Goal: Check status: Check status

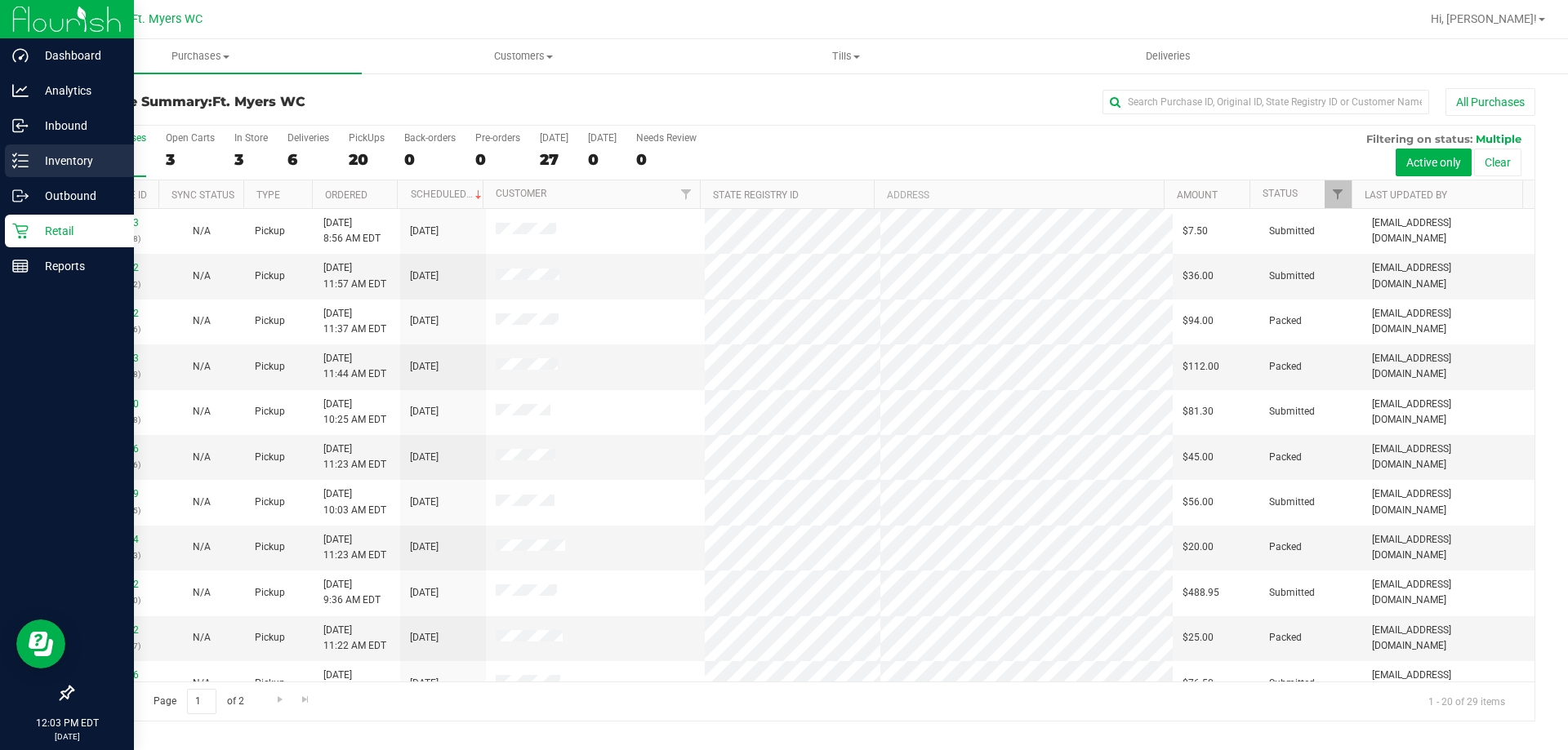
click at [19, 160] on icon at bounding box center [20, 161] width 16 height 16
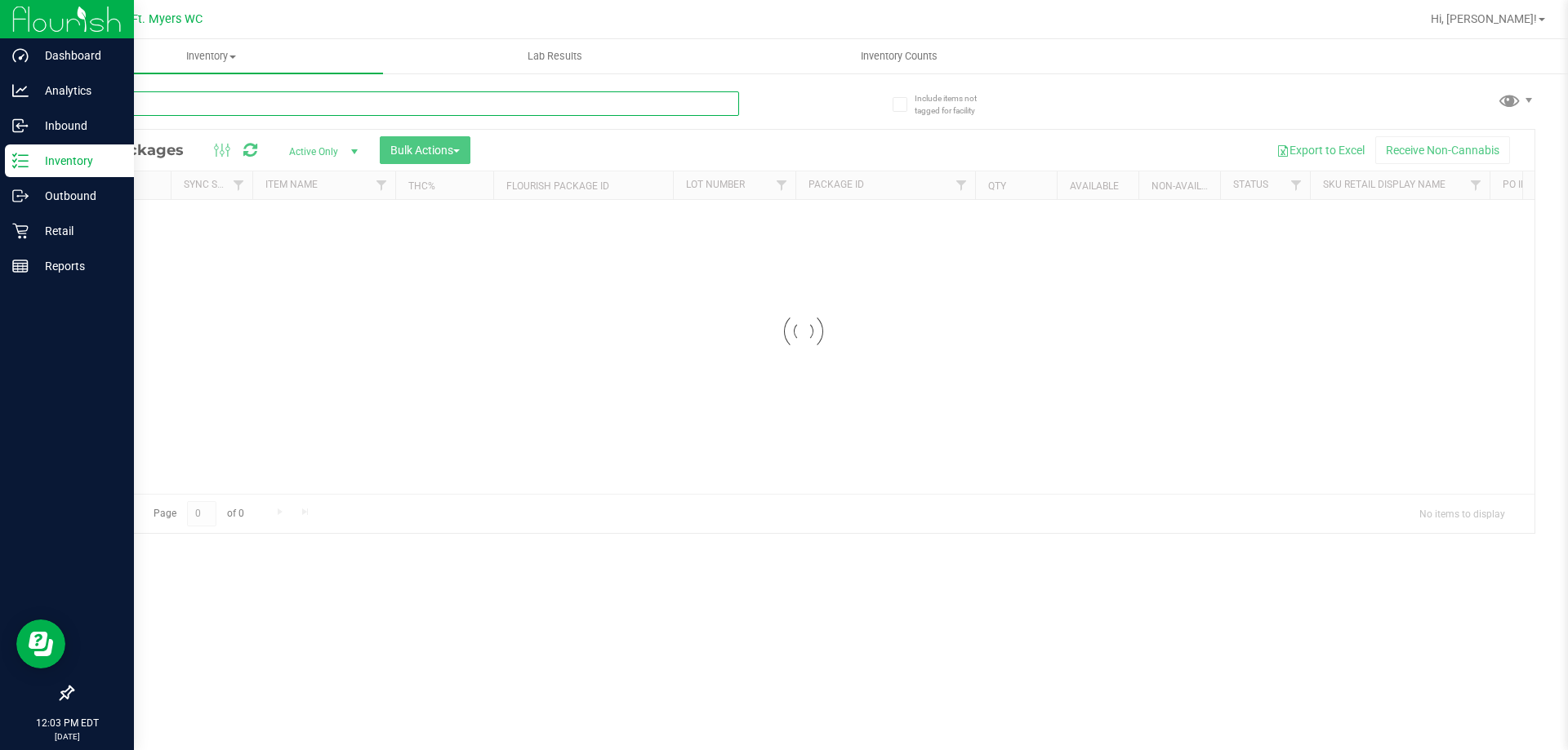
click at [222, 101] on input "text" at bounding box center [405, 104] width 667 height 25
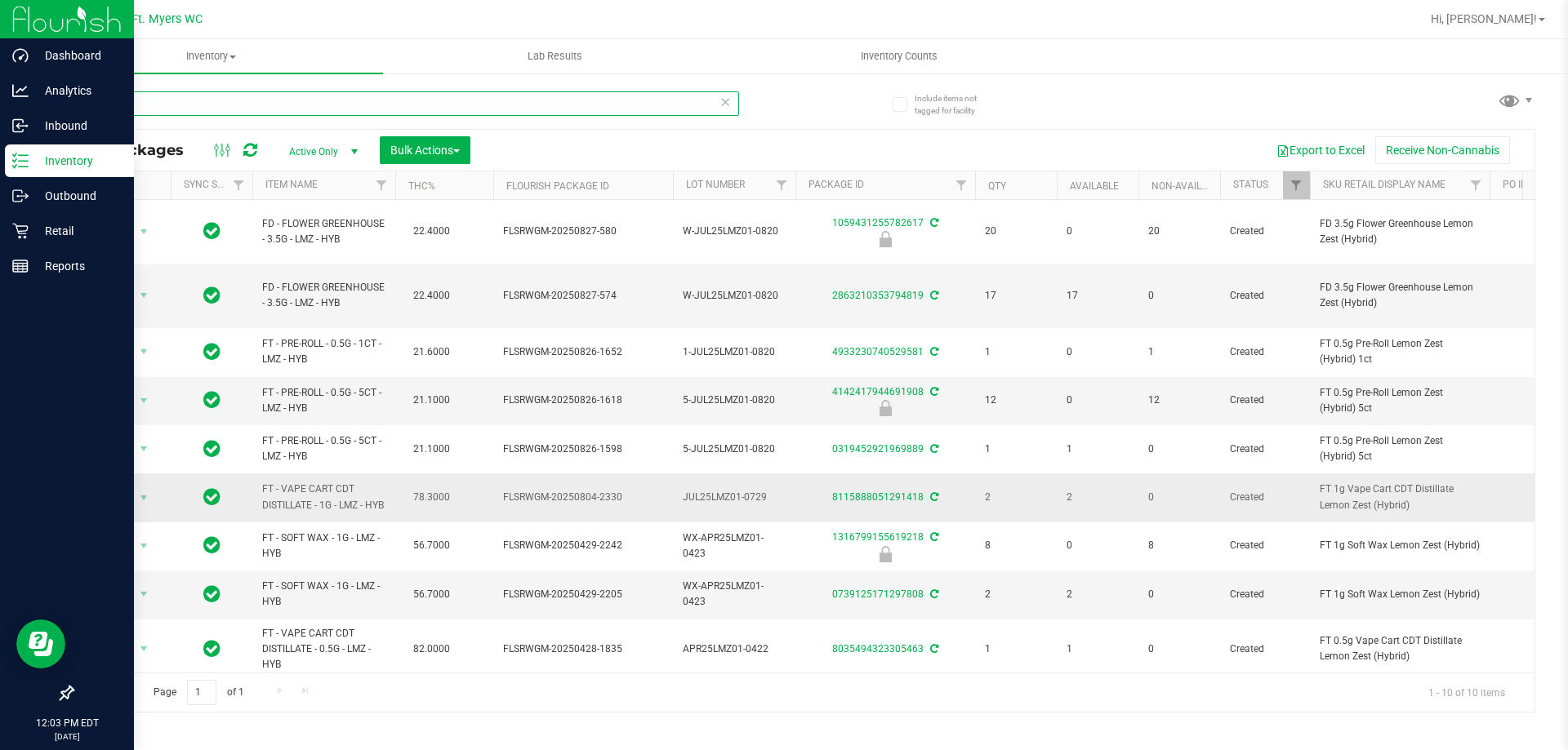
scroll to position [61, 0]
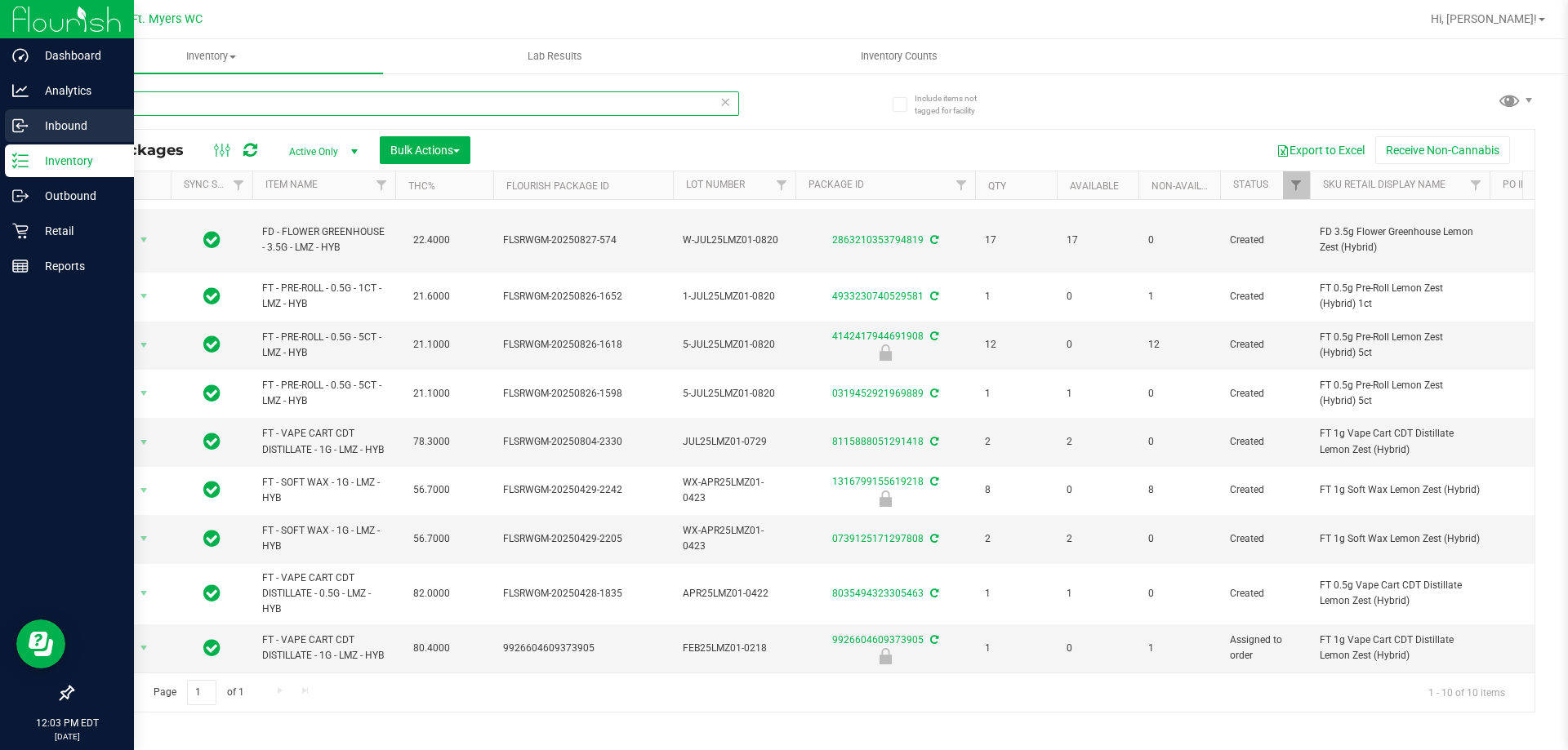
type input "lmz"
click at [10, 122] on div "Inbound" at bounding box center [70, 126] width 129 height 32
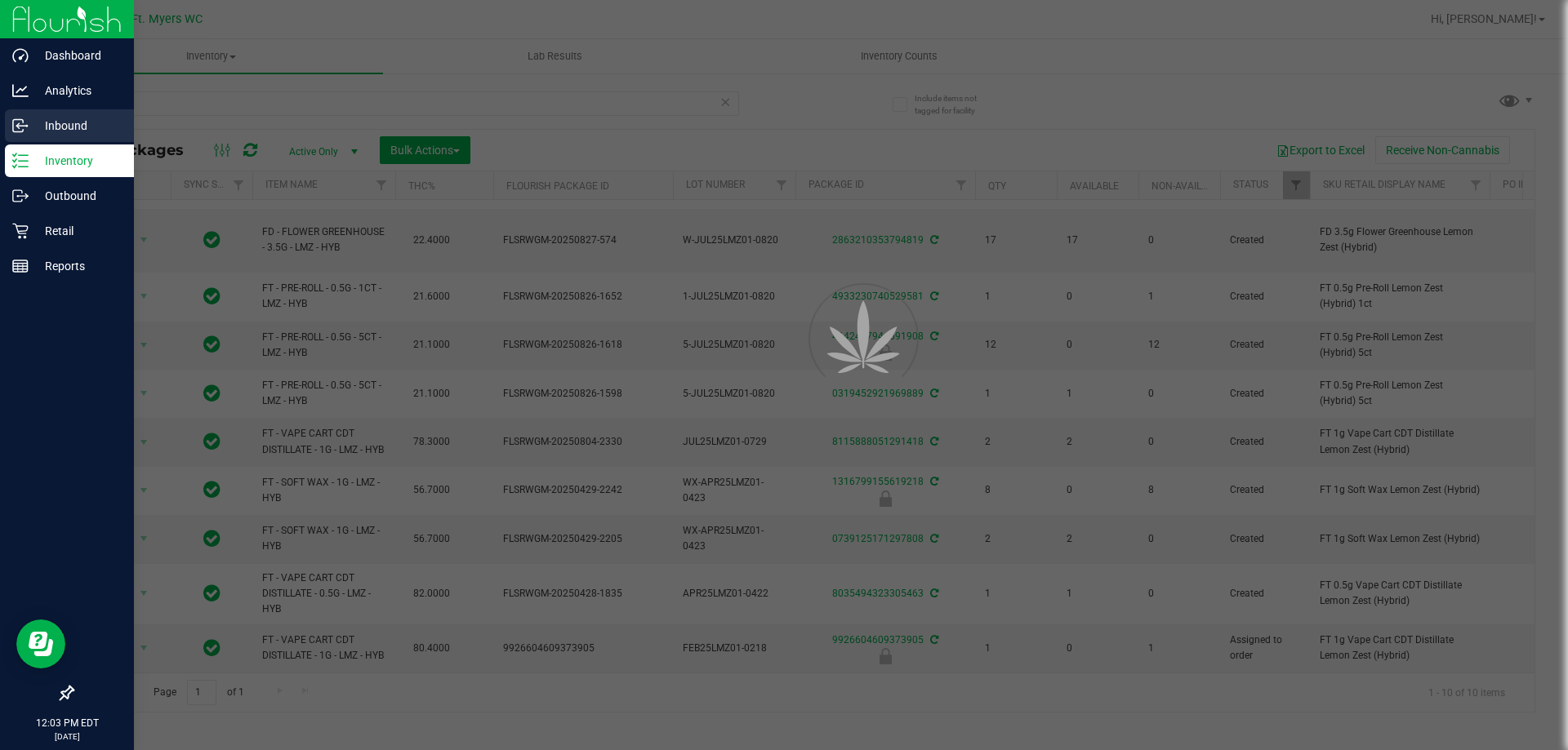
click at [10, 122] on div "Inbound" at bounding box center [70, 126] width 129 height 32
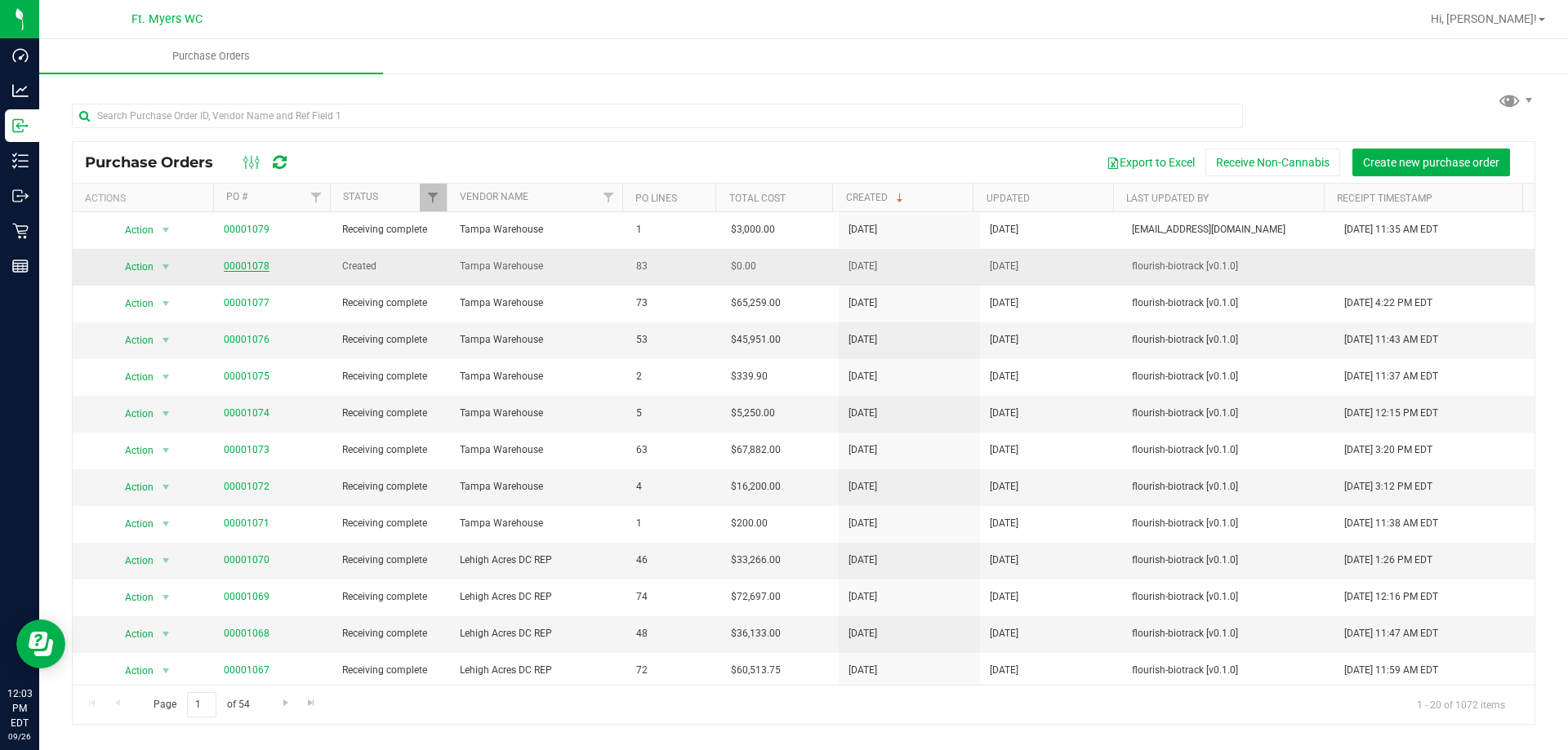
click at [246, 262] on link "00001078" at bounding box center [246, 265] width 46 height 11
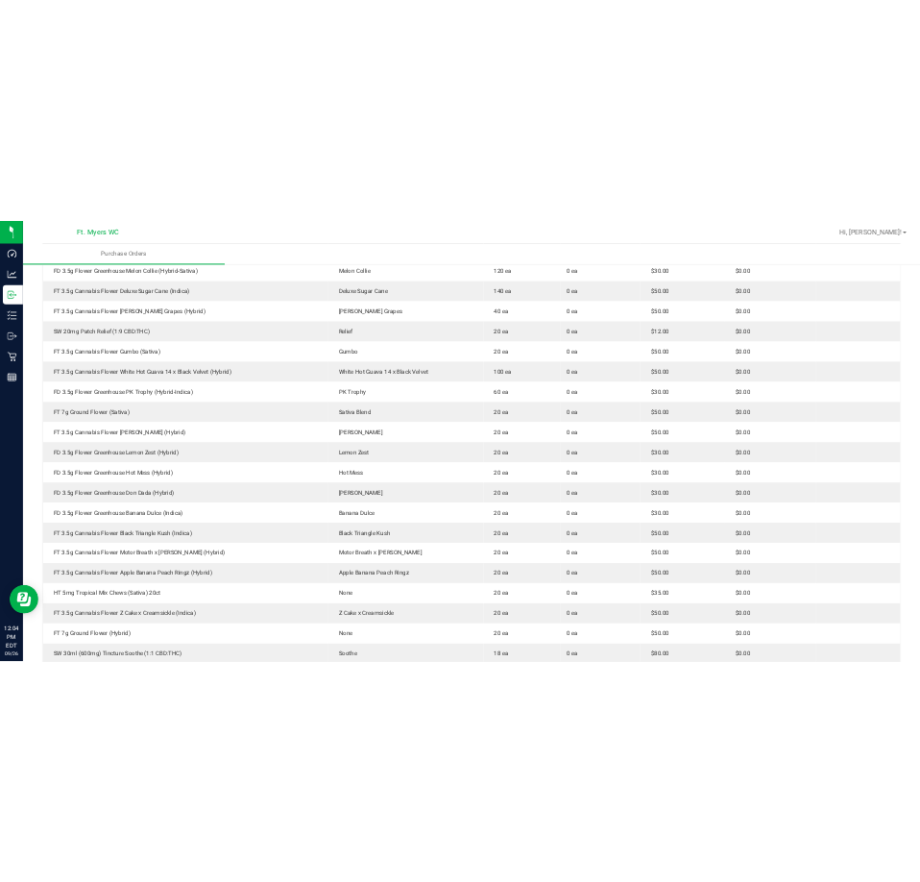
scroll to position [2591, 0]
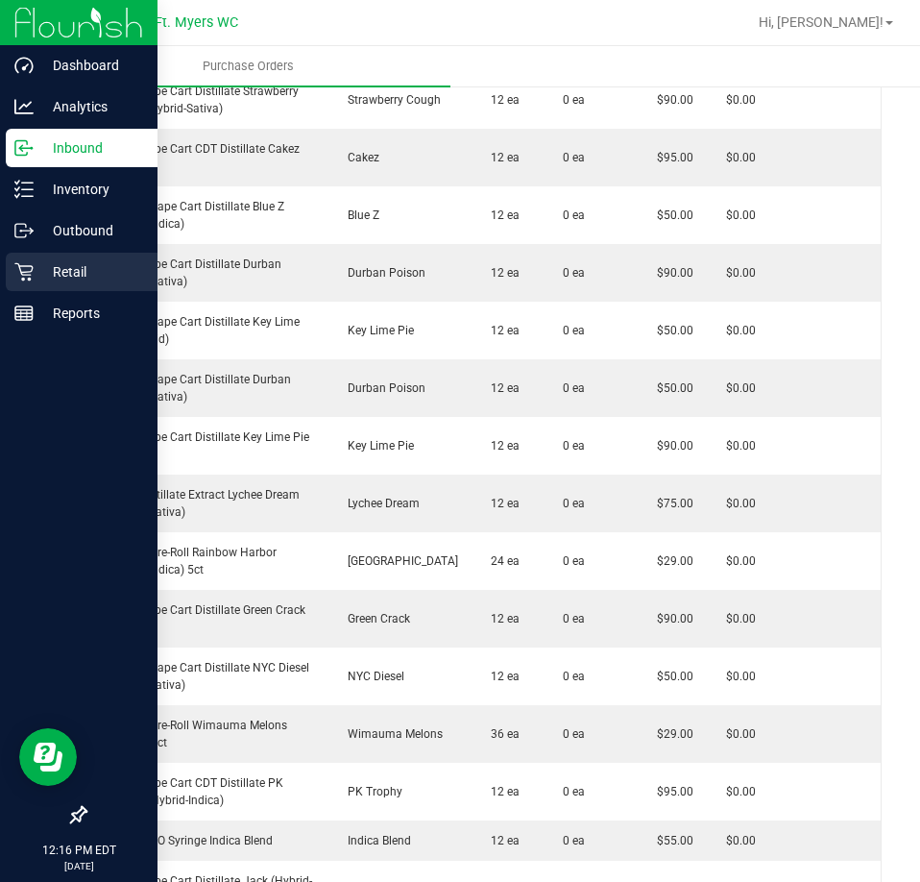
click at [27, 260] on div "Retail" at bounding box center [82, 272] width 152 height 38
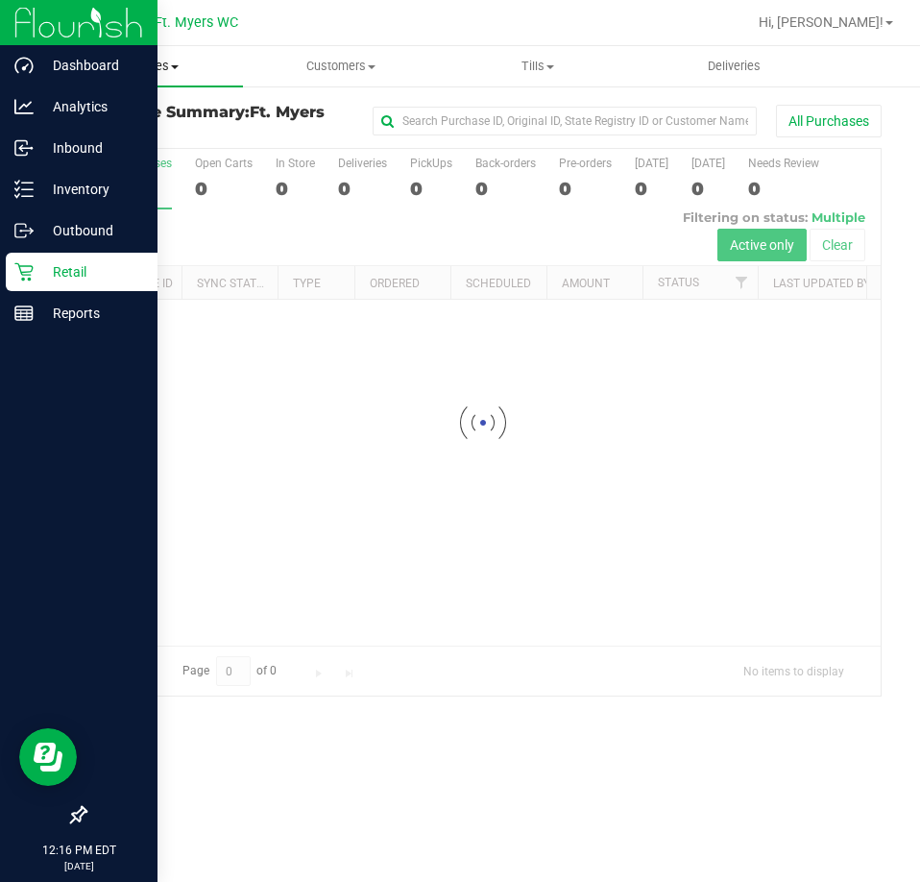
click at [185, 79] on uib-tab-heading "Purchases Summary of purchases Fulfillment All purchases" at bounding box center [144, 66] width 197 height 40
click at [141, 170] on span "All purchases" at bounding box center [114, 162] width 136 height 16
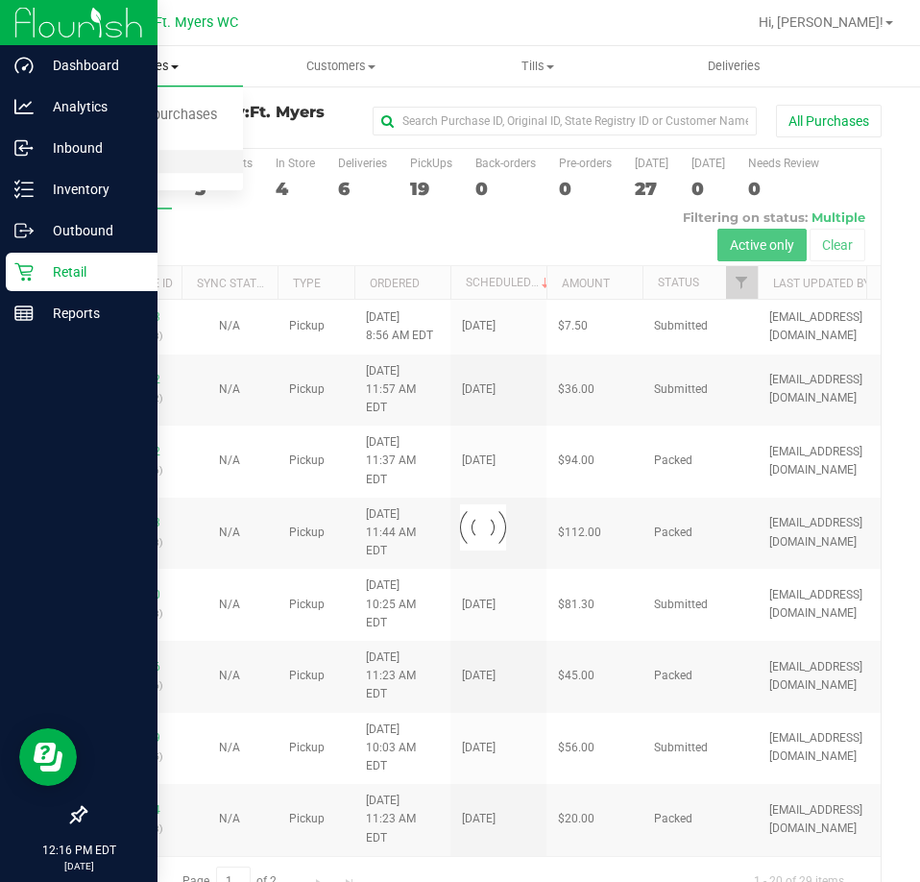
click at [135, 170] on span "All purchases" at bounding box center [114, 162] width 136 height 16
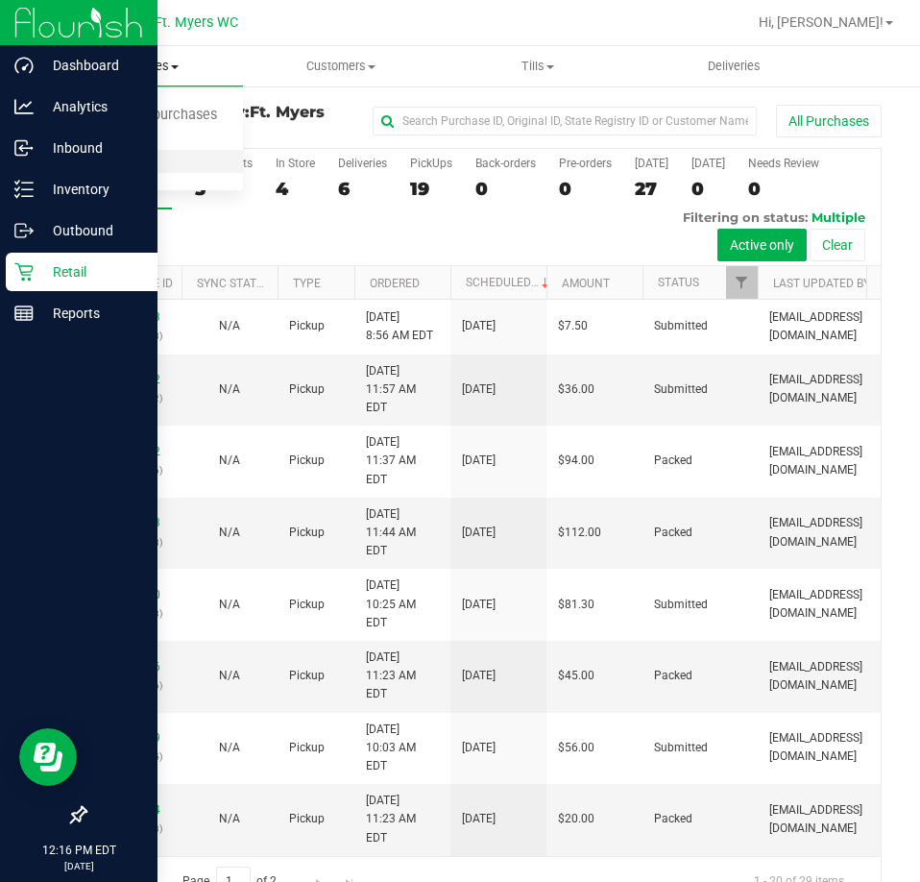
click at [135, 171] on li "All purchases" at bounding box center [144, 162] width 197 height 23
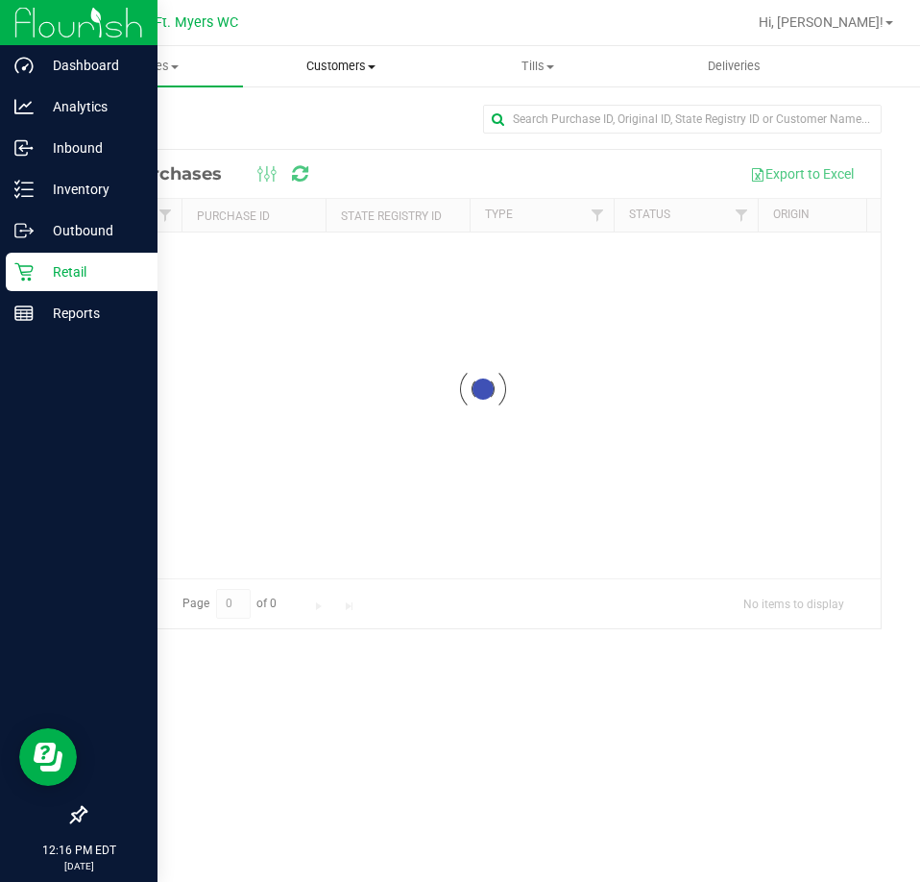
click at [340, 74] on span "Customers" at bounding box center [341, 66] width 195 height 17
click at [330, 110] on span "All customers" at bounding box center [312, 116] width 138 height 16
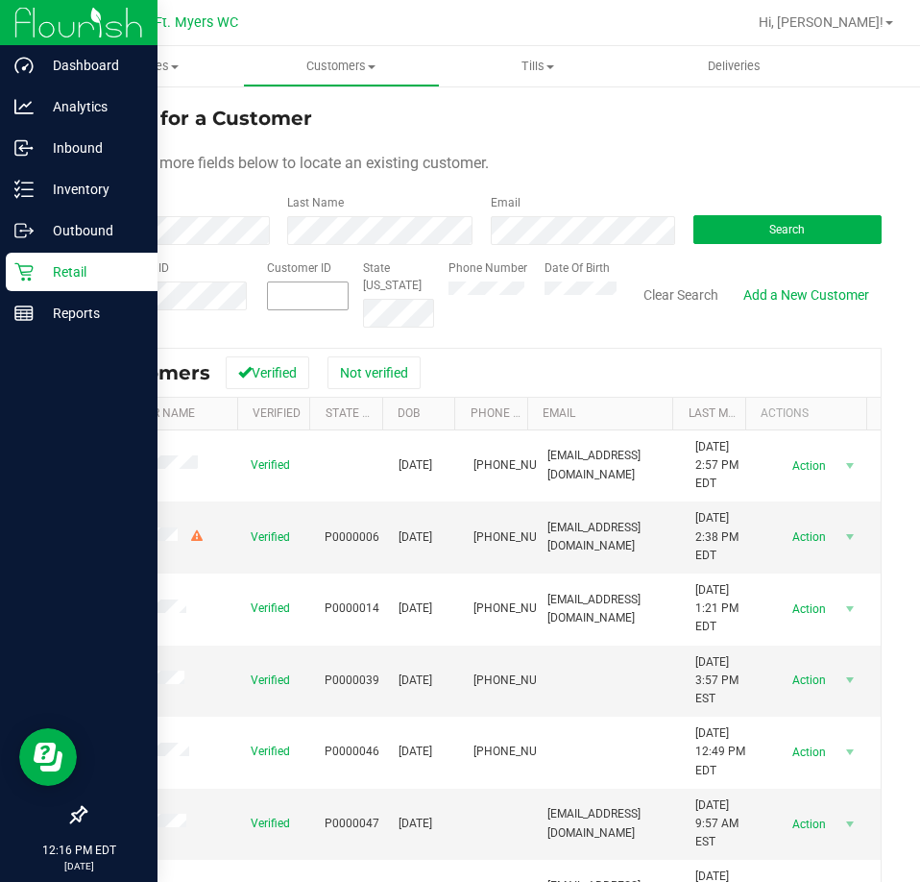
click at [319, 290] on span at bounding box center [308, 295] width 83 height 29
paste input "1545245"
type input "1545245"
click at [787, 240] on button "Search" at bounding box center [788, 229] width 188 height 29
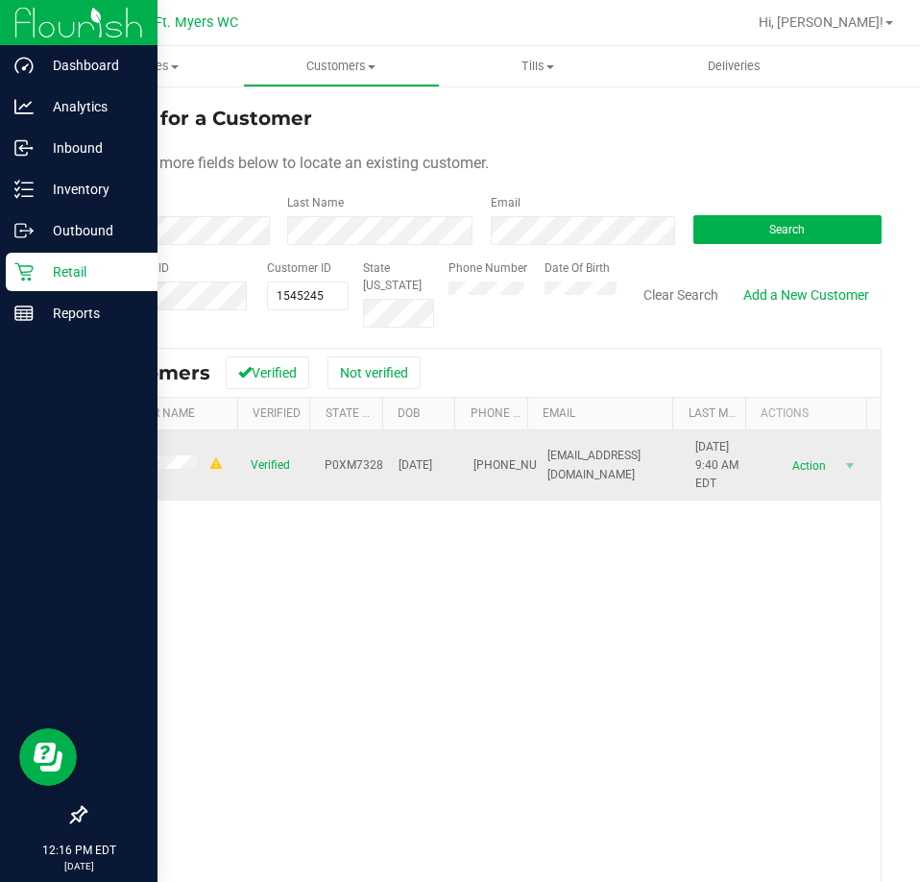
click at [140, 474] on span at bounding box center [161, 464] width 128 height 19
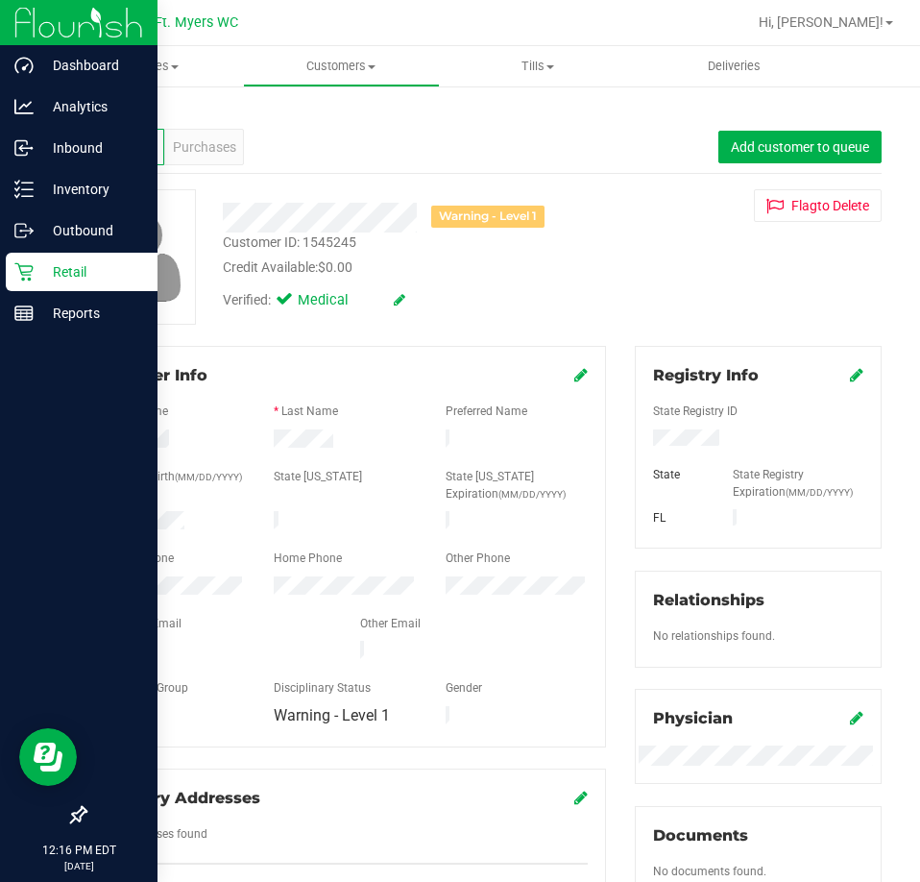
click at [416, 328] on div "Back Profile Purchases Add customer to queue Warning - Level 1 Customer ID: 154…" at bounding box center [483, 725] width 797 height 1242
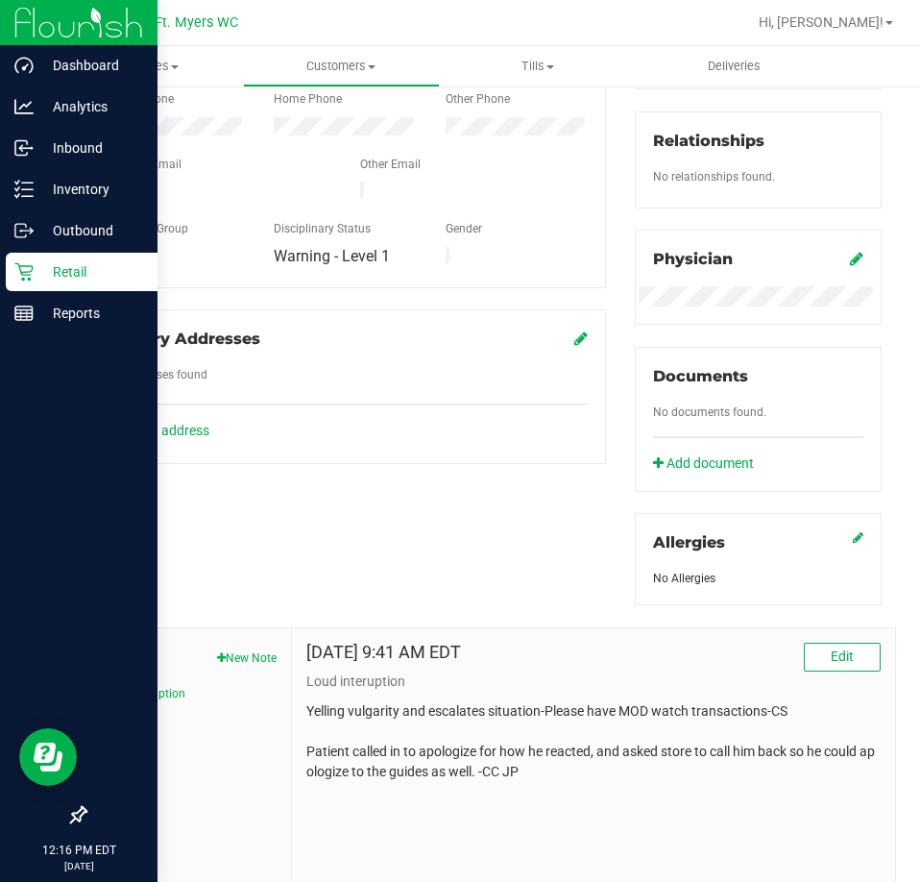
scroll to position [480, 0]
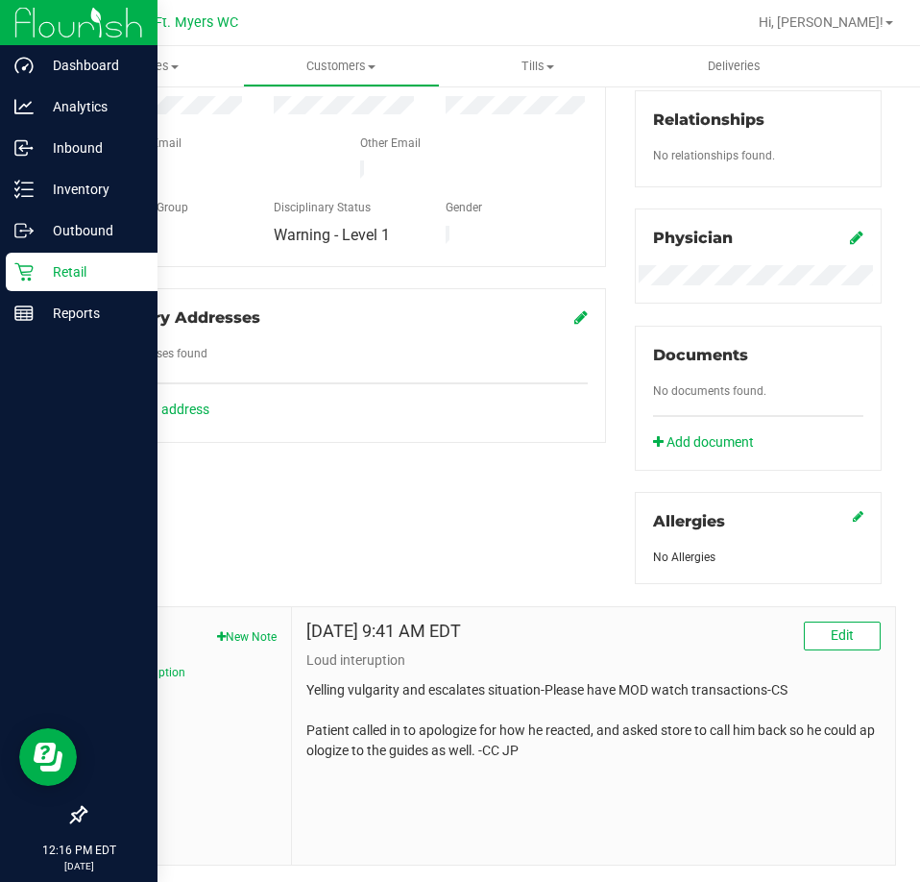
click at [428, 530] on div "Member Info * First Name * Last Name Preferred Name * Date of Birth (MM/DD/YYYY…" at bounding box center [483, 365] width 826 height 1000
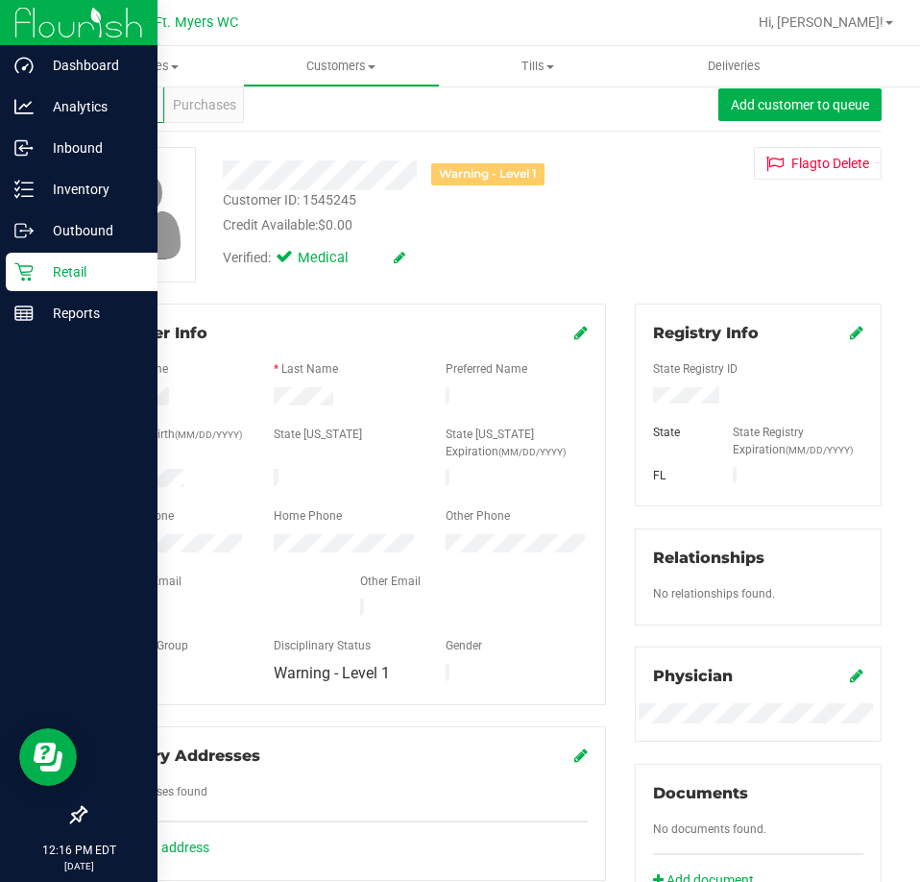
scroll to position [0, 0]
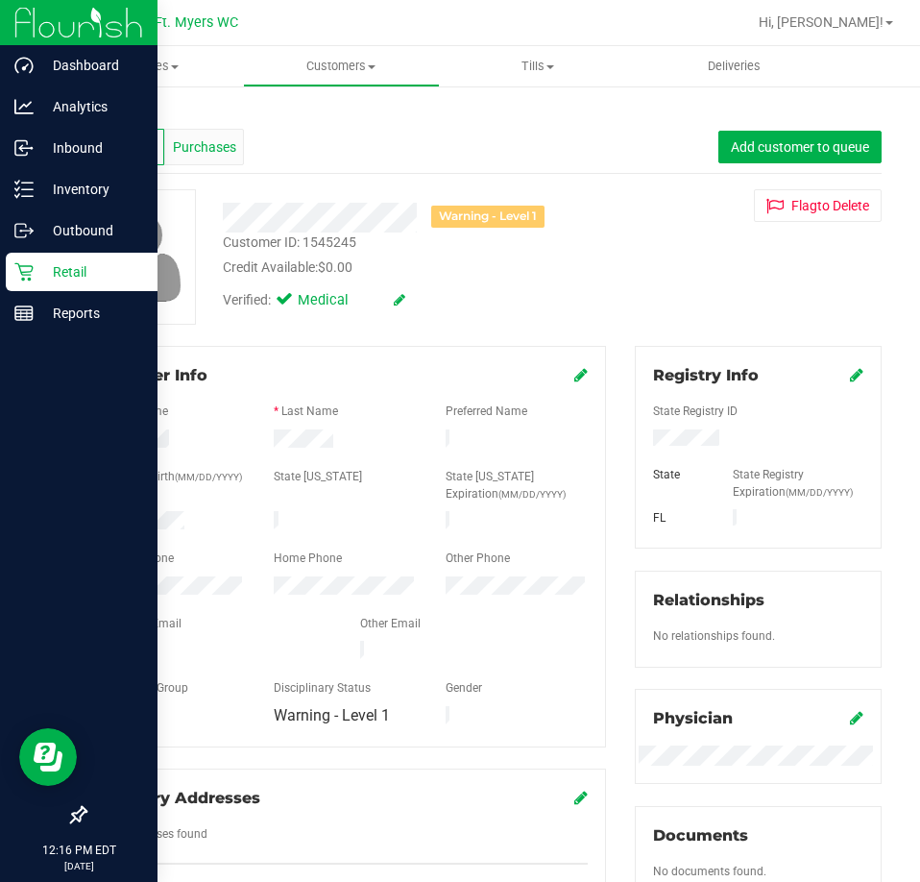
click at [191, 138] on span "Purchases" at bounding box center [204, 147] width 63 height 20
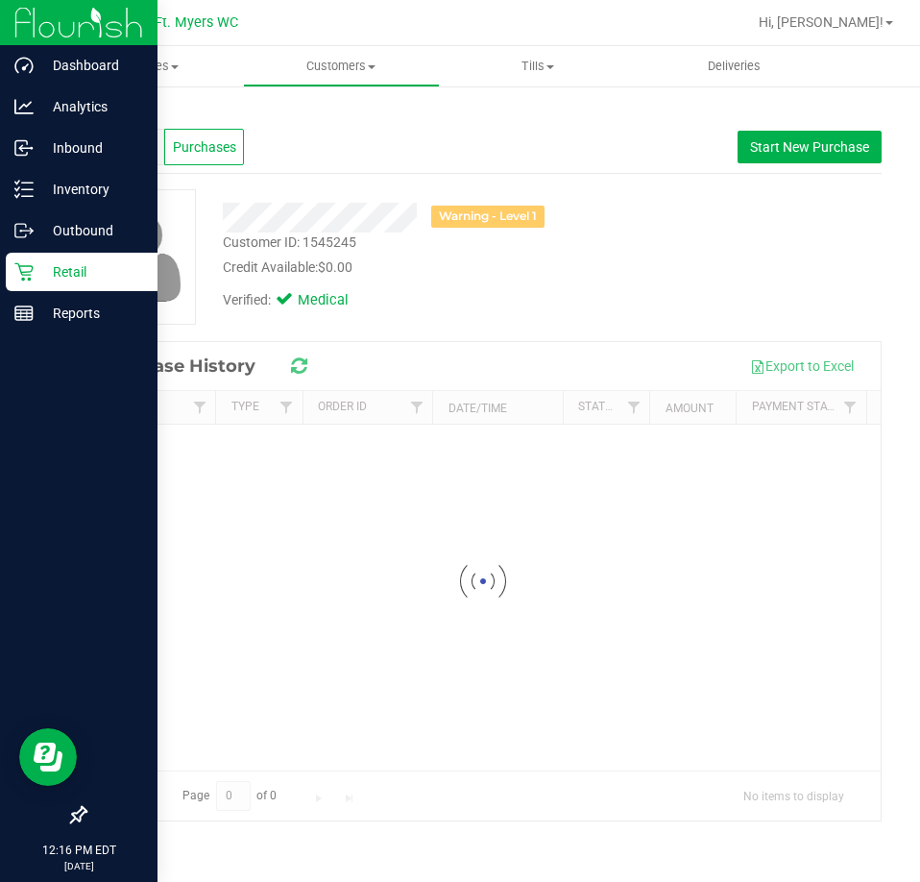
click at [109, 142] on span "Profile" at bounding box center [125, 147] width 38 height 20
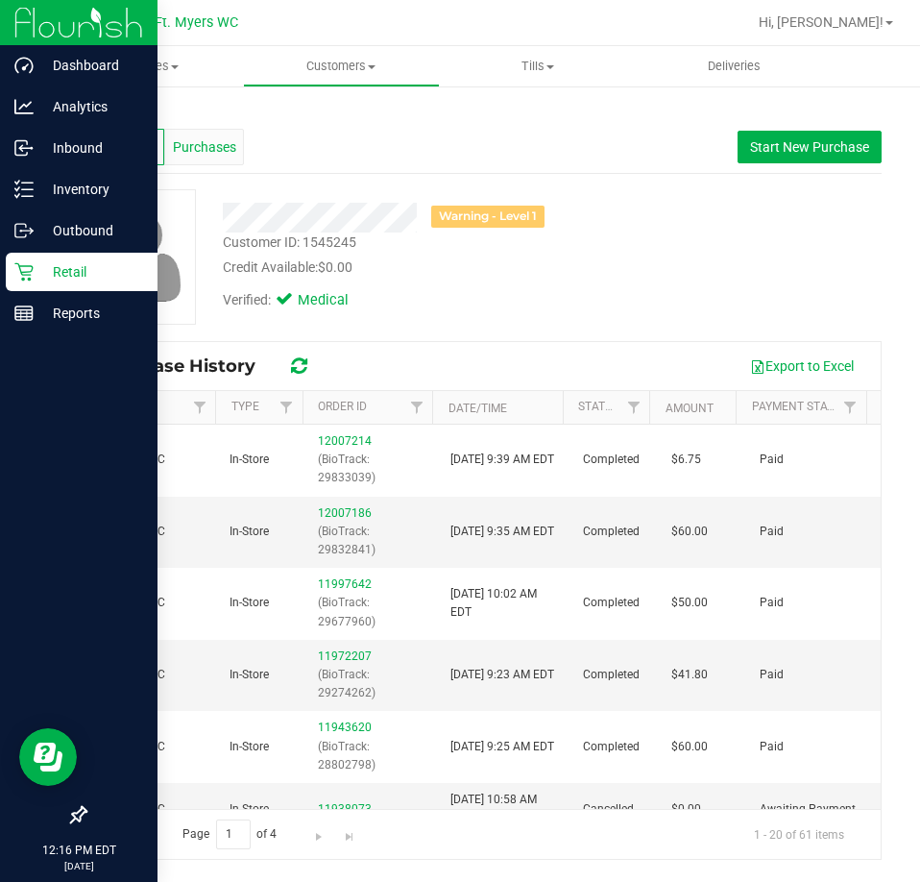
click at [242, 143] on div "Purchases" at bounding box center [204, 147] width 80 height 37
click at [120, 140] on span "Profile" at bounding box center [125, 147] width 38 height 20
